Goal: Transaction & Acquisition: Purchase product/service

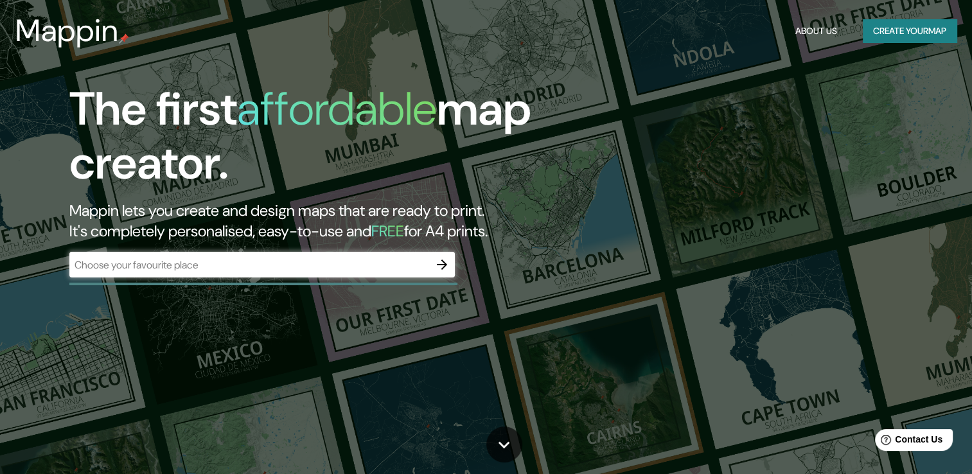
click at [306, 254] on div "​" at bounding box center [261, 265] width 385 height 26
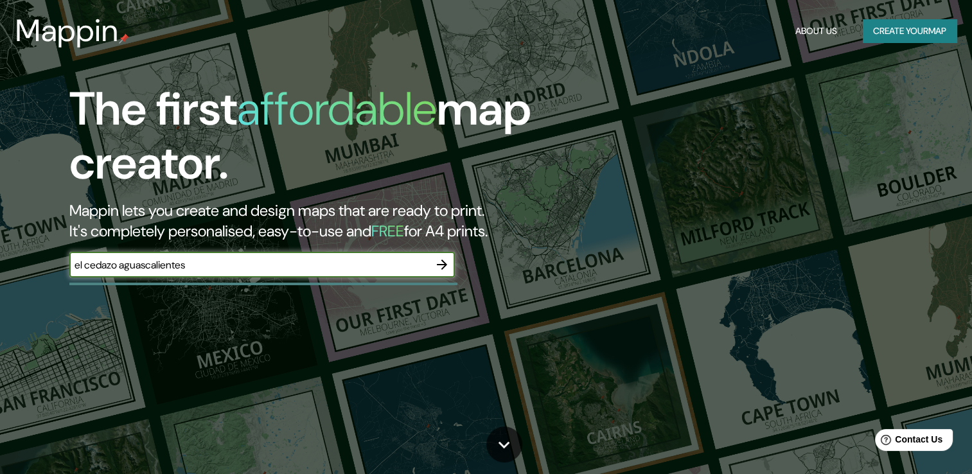
type input "el cedazo aguascalientes"
click at [441, 267] on icon "button" at bounding box center [441, 264] width 15 height 15
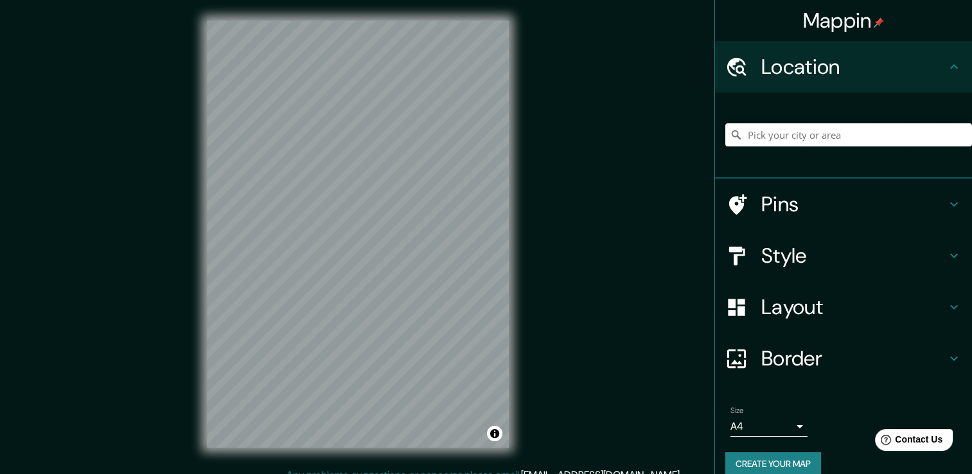
click at [838, 144] on input "Pick your city or area" at bounding box center [848, 134] width 247 height 23
click at [849, 139] on input "Pick your city or area" at bounding box center [848, 134] width 247 height 23
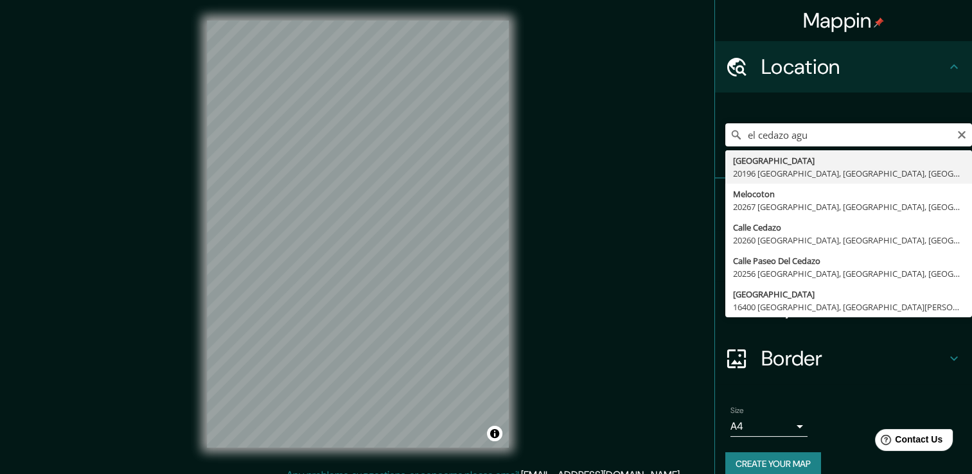
type input "Calle El Cedazo, 20196 Aguascalientes, Aguascalientes, México"
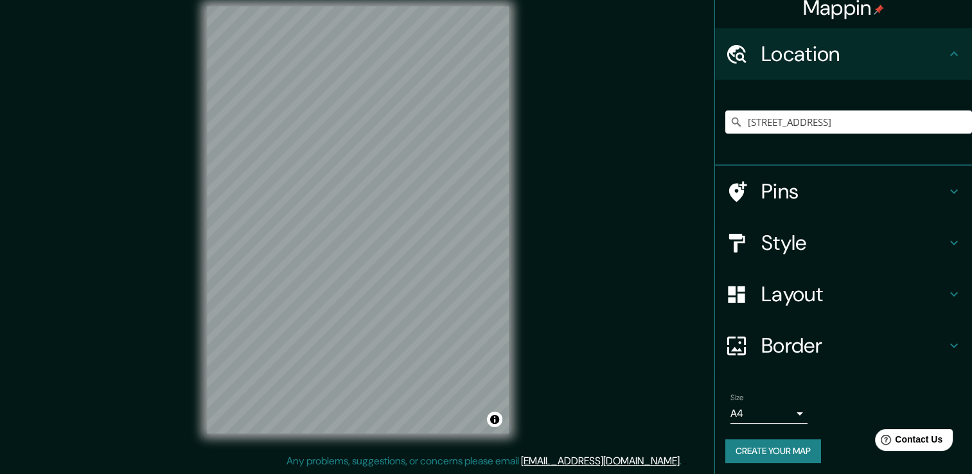
scroll to position [16, 0]
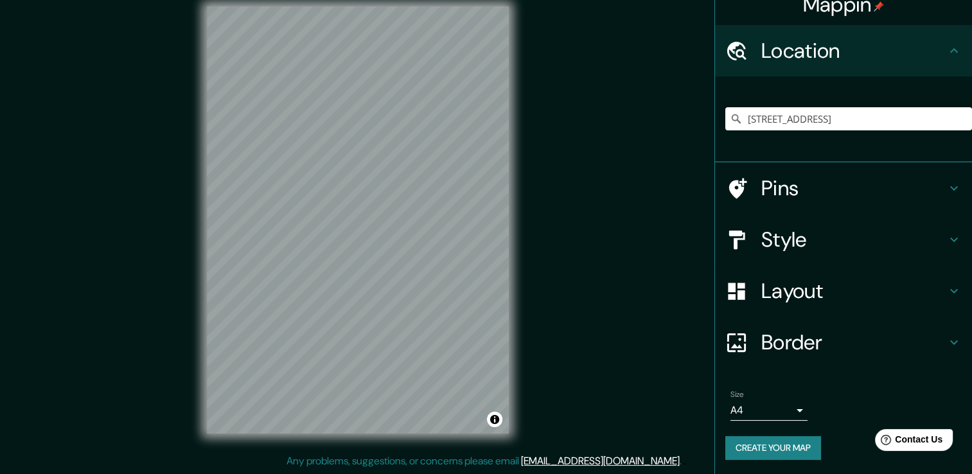
click at [759, 407] on body "Mappin Location Calle El Cedazo, 20196 Aguascalientes, Aguascalientes, México P…" at bounding box center [486, 223] width 972 height 474
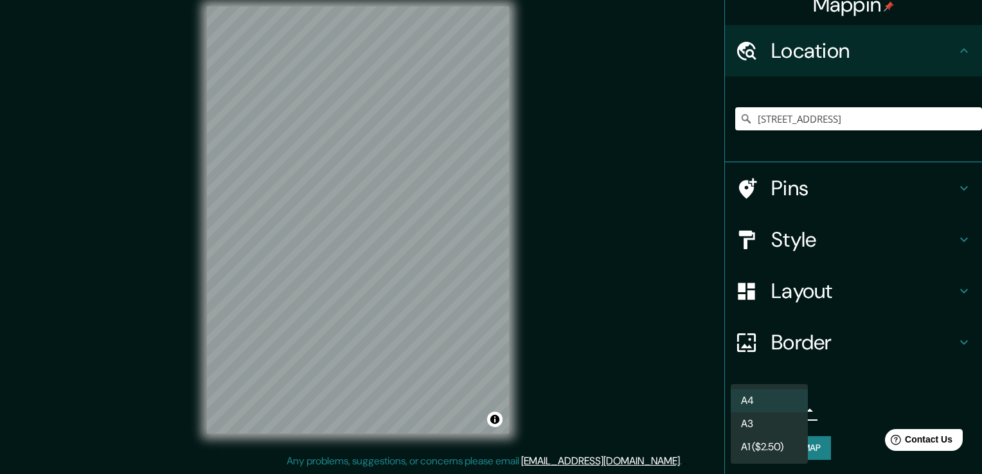
click at [756, 407] on li "A4" at bounding box center [768, 400] width 77 height 23
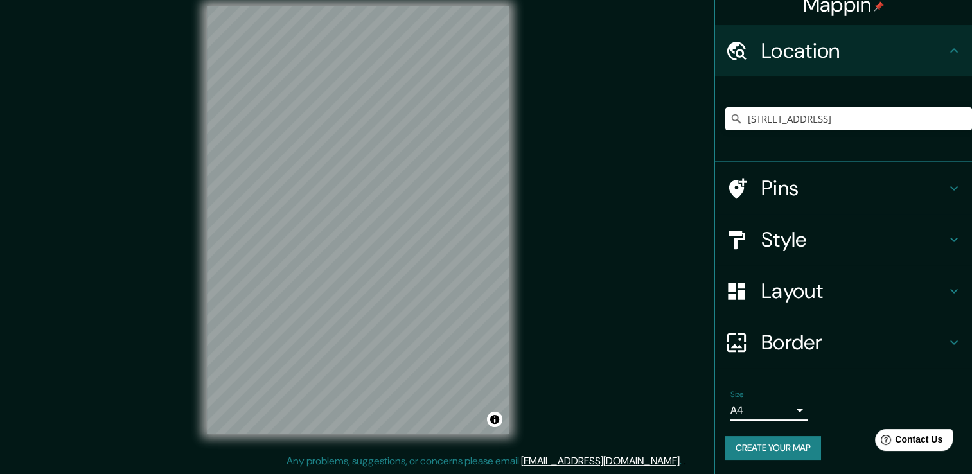
click at [767, 450] on button "Create your map" at bounding box center [773, 448] width 96 height 24
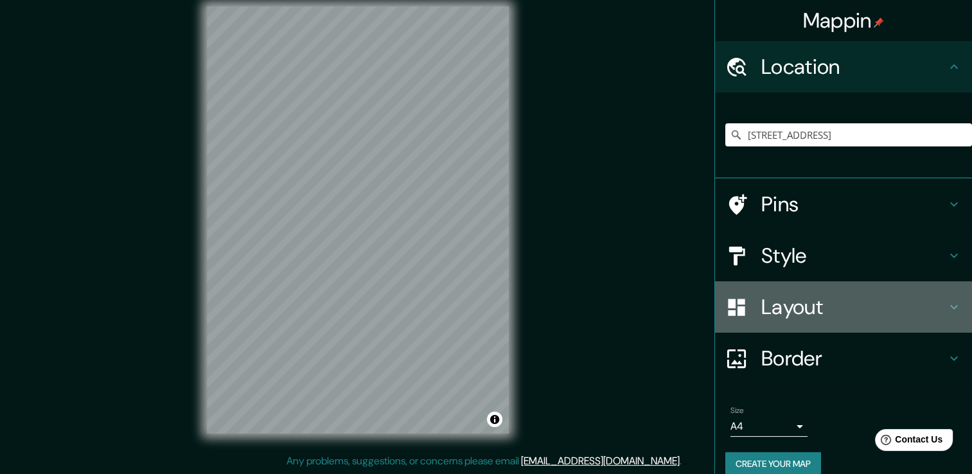
click at [774, 303] on h4 "Layout" at bounding box center [853, 307] width 185 height 26
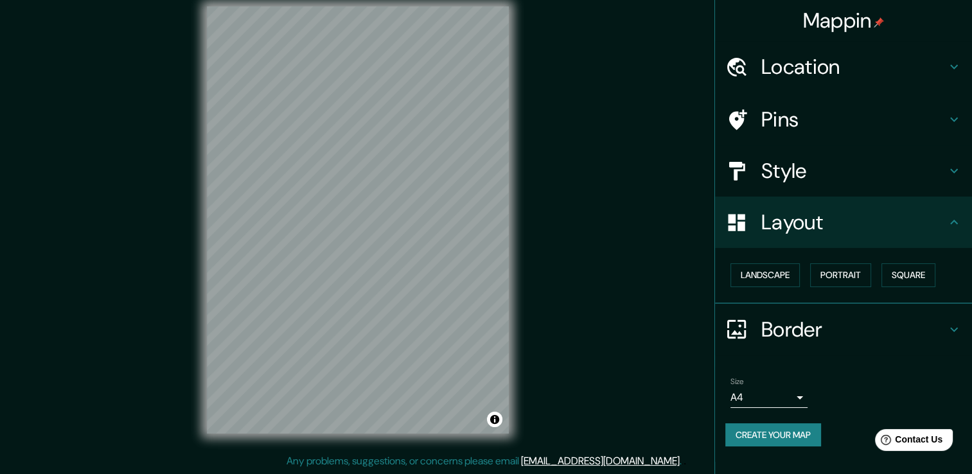
click at [787, 182] on h4 "Style" at bounding box center [853, 171] width 185 height 26
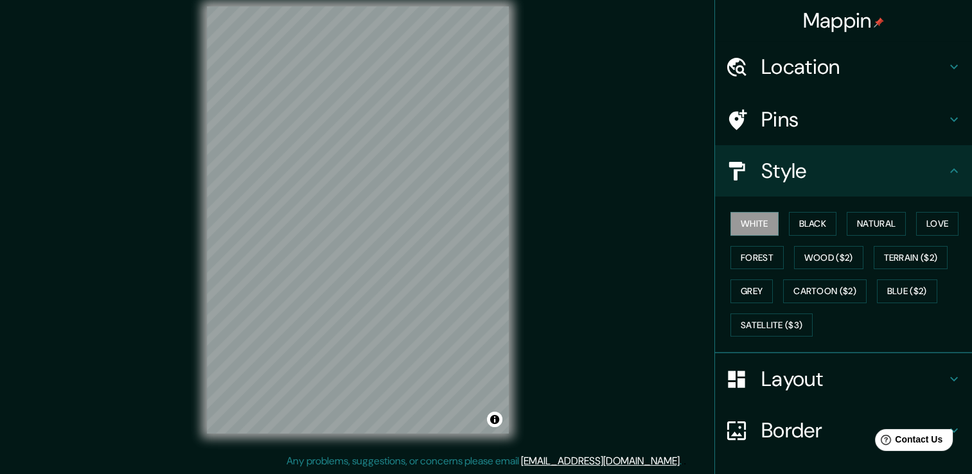
click at [781, 128] on h4 "Pins" at bounding box center [853, 120] width 185 height 26
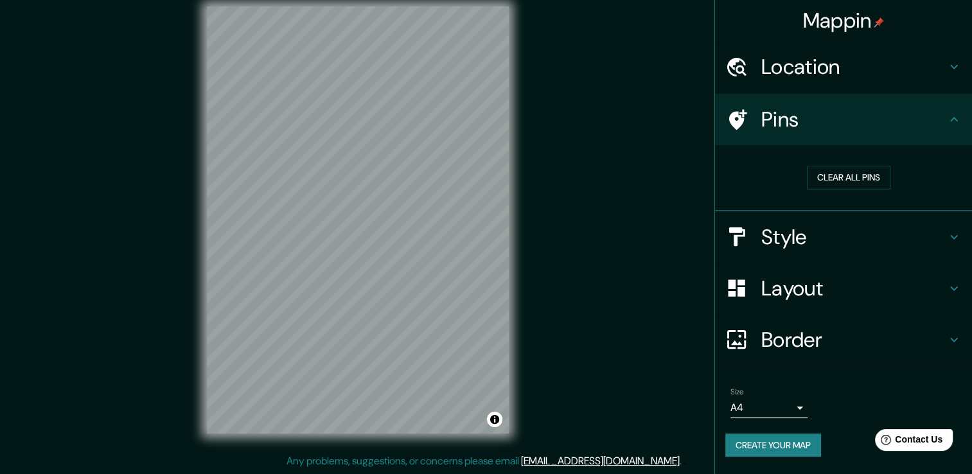
click at [768, 69] on h4 "Location" at bounding box center [853, 67] width 185 height 26
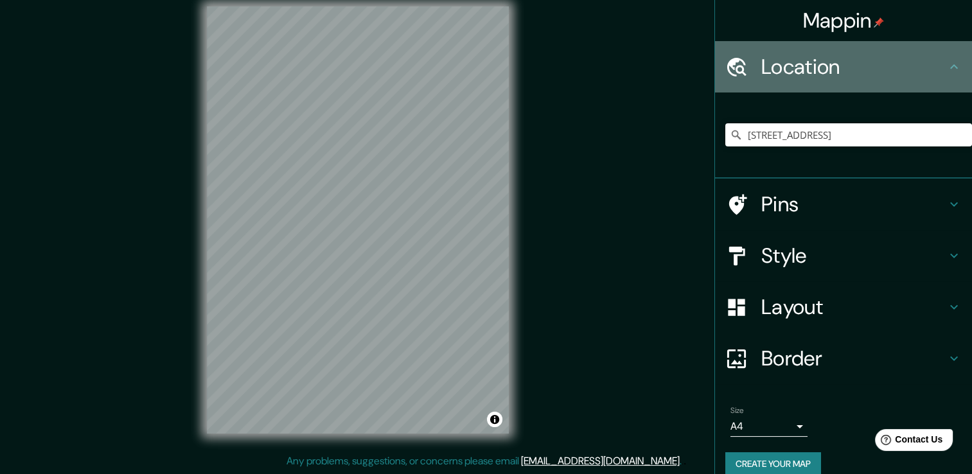
click at [768, 69] on h4 "Location" at bounding box center [853, 67] width 185 height 26
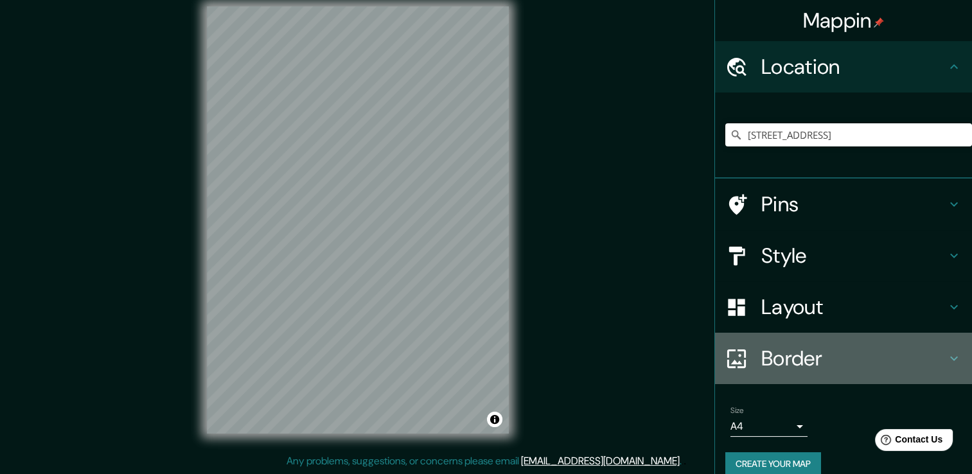
click at [786, 369] on h4 "Border" at bounding box center [853, 359] width 185 height 26
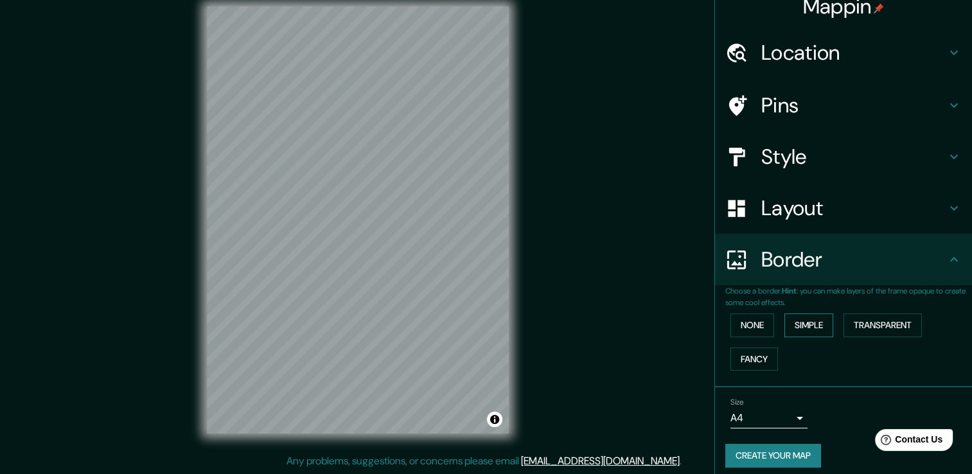
scroll to position [21, 0]
